Goal: Transaction & Acquisition: Purchase product/service

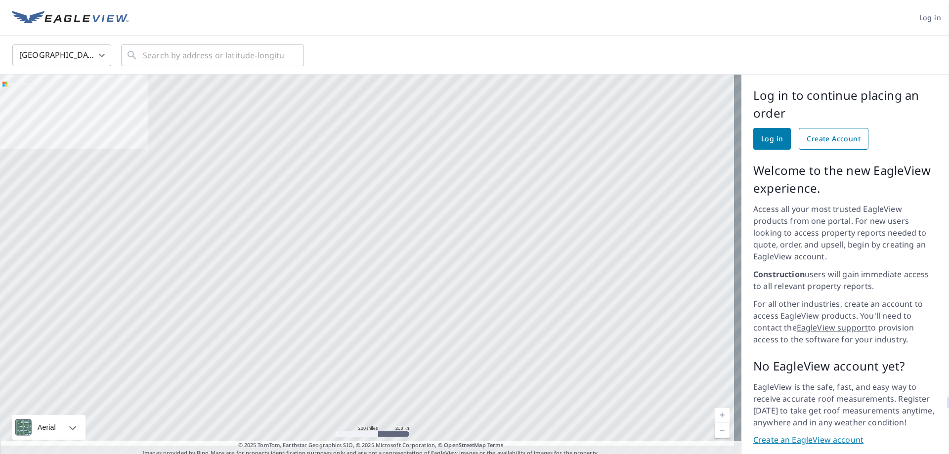
click at [825, 136] on span "Create Account" at bounding box center [834, 139] width 54 height 12
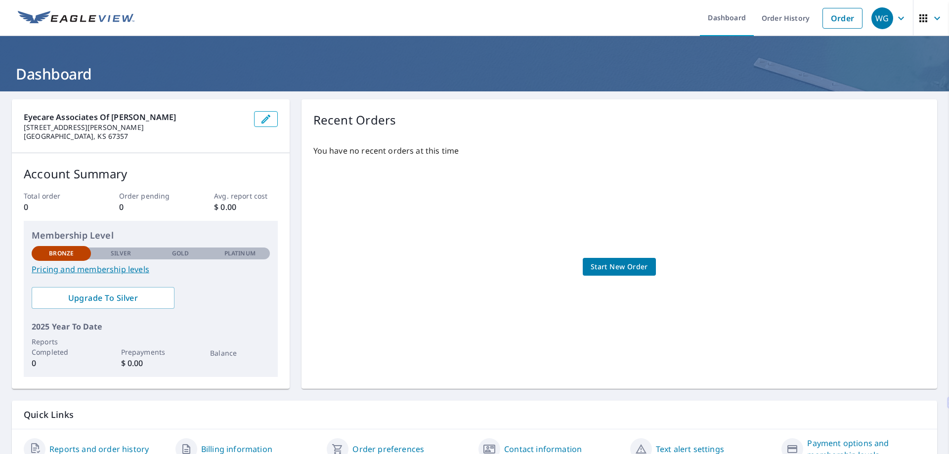
click at [610, 266] on span "Start New Order" at bounding box center [619, 267] width 57 height 12
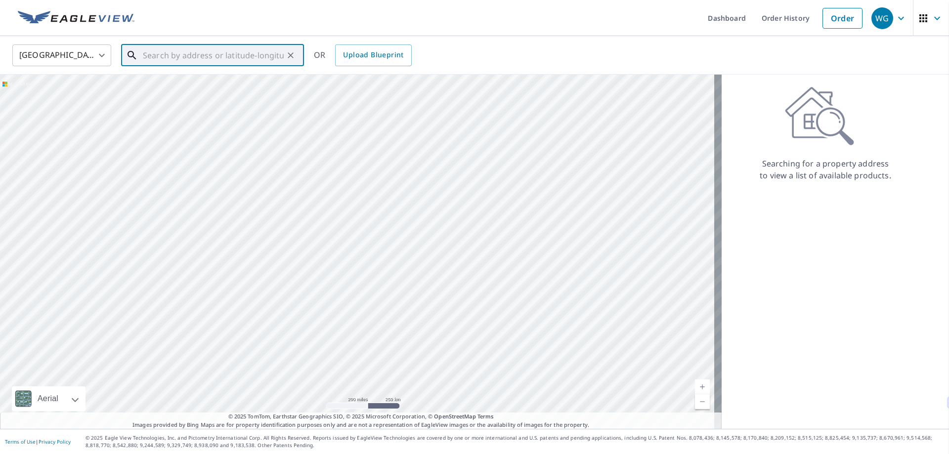
click at [191, 56] on input "text" at bounding box center [213, 56] width 141 height 28
click at [181, 82] on span "[STREET_ADDRESS][PERSON_NAME]" at bounding box center [218, 84] width 155 height 12
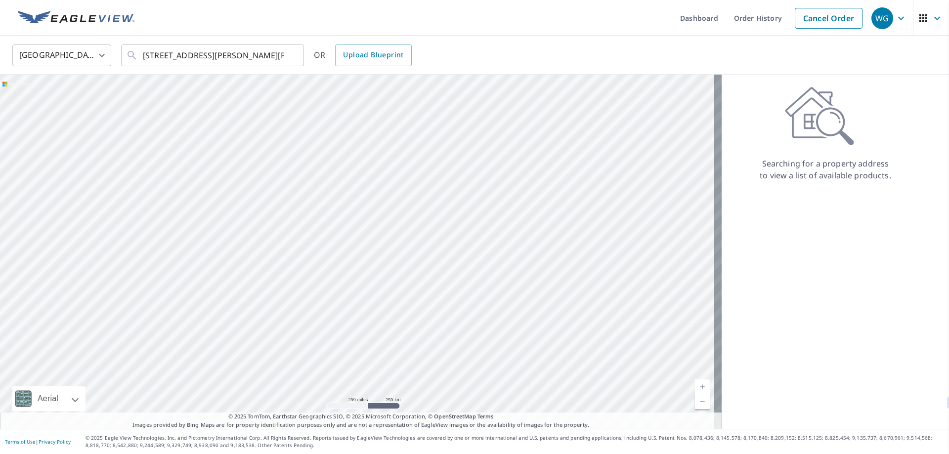
type input "[STREET_ADDRESS][PERSON_NAME]"
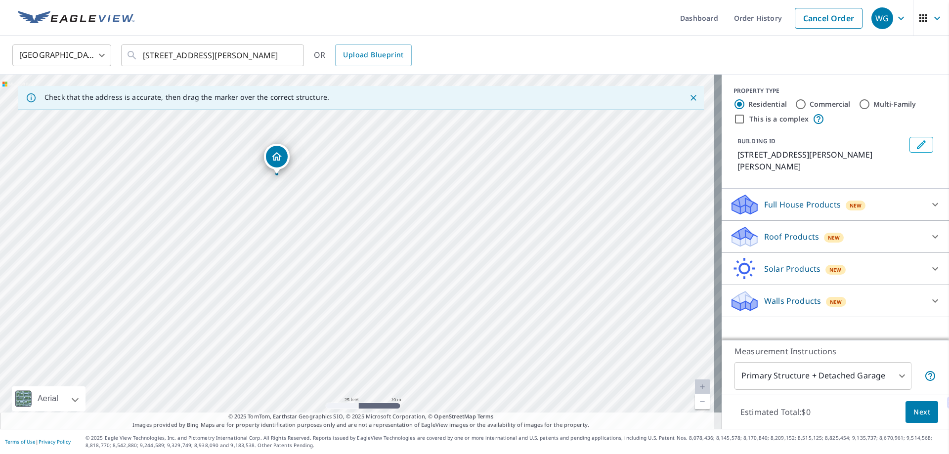
drag, startPoint x: 267, startPoint y: 197, endPoint x: 344, endPoint y: 320, distance: 145.2
click at [344, 320] on div "[STREET_ADDRESS][PERSON_NAME]" at bounding box center [361, 252] width 722 height 354
drag, startPoint x: 258, startPoint y: 254, endPoint x: 301, endPoint y: 258, distance: 42.7
click at [301, 258] on div "[STREET_ADDRESS][PERSON_NAME]" at bounding box center [361, 252] width 722 height 354
drag, startPoint x: 265, startPoint y: 304, endPoint x: 340, endPoint y: 287, distance: 76.6
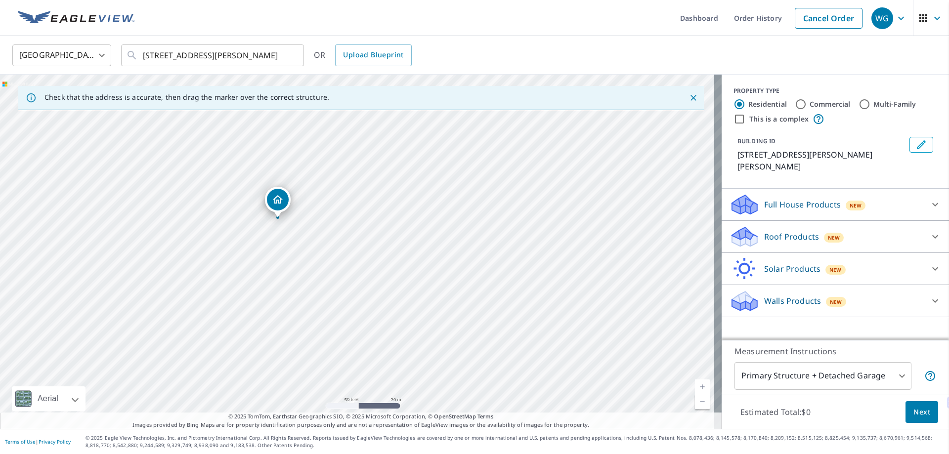
click at [340, 287] on div "[STREET_ADDRESS][PERSON_NAME]" at bounding box center [361, 252] width 722 height 354
drag, startPoint x: 234, startPoint y: 258, endPoint x: 307, endPoint y: 314, distance: 92.6
click at [307, 314] on div "[STREET_ADDRESS][PERSON_NAME]" at bounding box center [361, 252] width 722 height 354
